Goal: Task Accomplishment & Management: Use online tool/utility

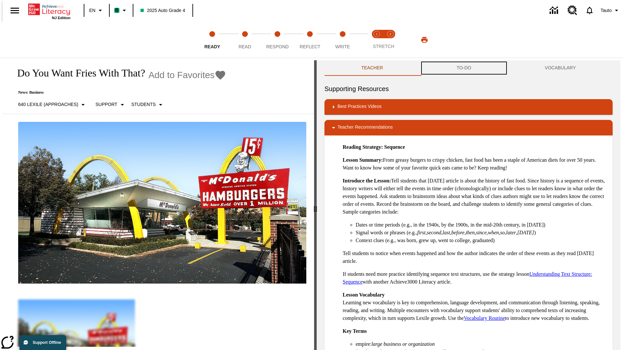
click at [464, 68] on button "TO-DO" at bounding box center [464, 68] width 88 height 16
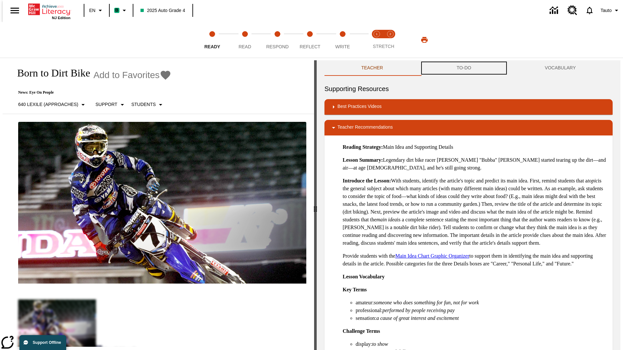
click at [464, 68] on button "TO-DO" at bounding box center [464, 68] width 88 height 16
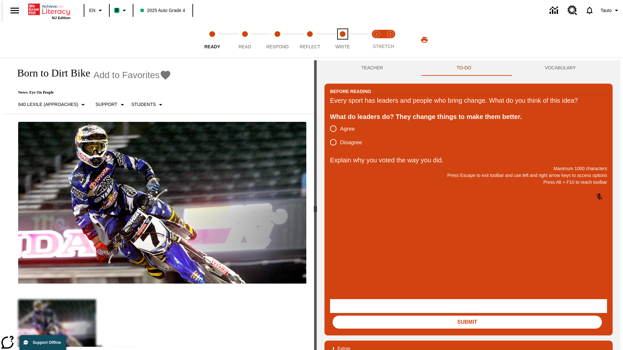
click at [342, 40] on span "Write" at bounding box center [342, 44] width 15 height 12
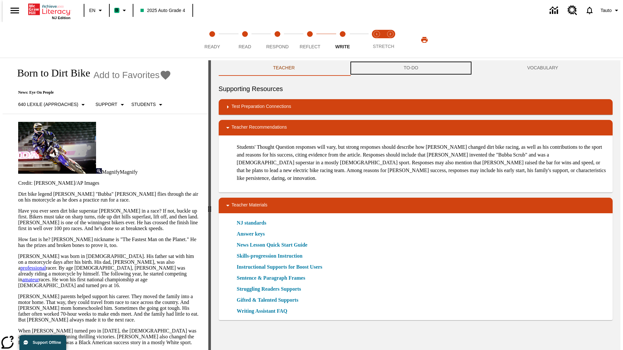
scroll to position [0, 0]
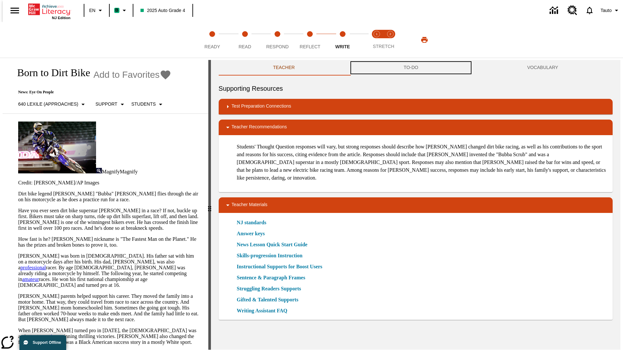
click at [411, 68] on button "TO-DO" at bounding box center [411, 68] width 124 height 16
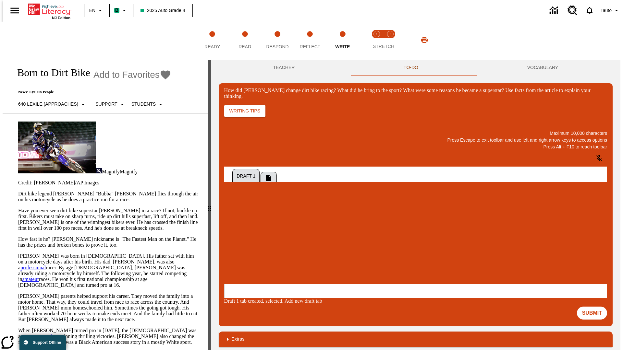
scroll to position [0, 0]
click at [319, 242] on p "One change Stewart brought to dirt bike racing was…" at bounding box center [272, 245] width 92 height 12
click at [238, 216] on span "Copy" at bounding box center [232, 218] width 11 height 5
